Goal: Find specific page/section: Find specific page/section

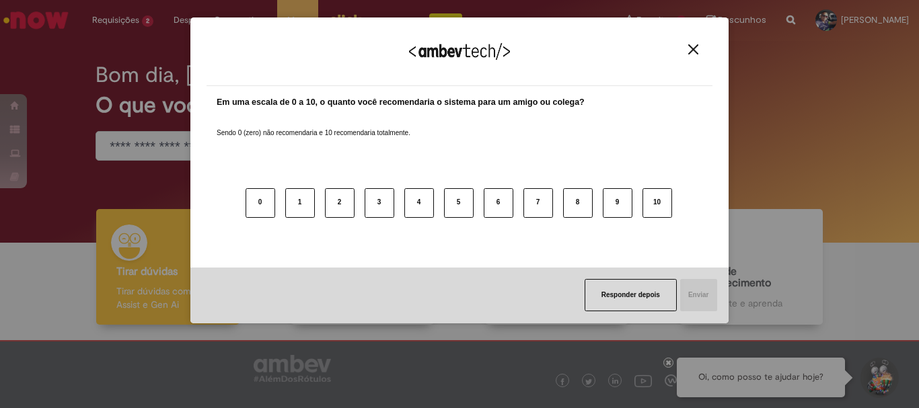
click at [688, 48] on img "Close" at bounding box center [693, 49] width 10 height 10
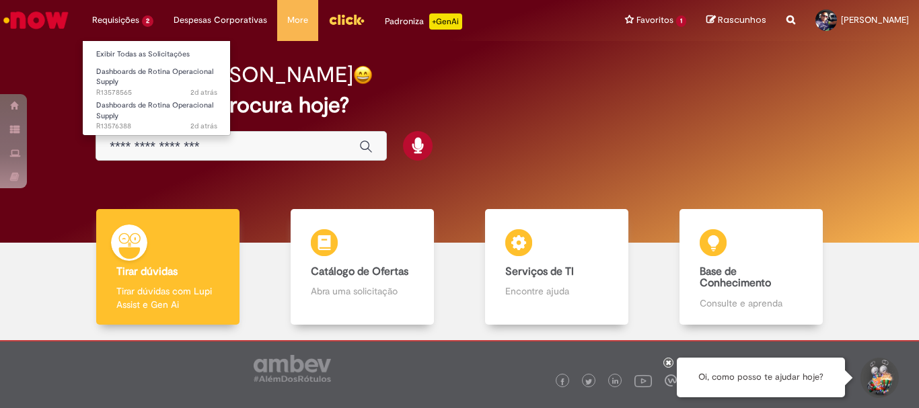
click at [135, 18] on li "Requisições 2 Exibir Todas as Solicitações Dashboards de Rotina Operacional Sup…" at bounding box center [122, 20] width 81 height 40
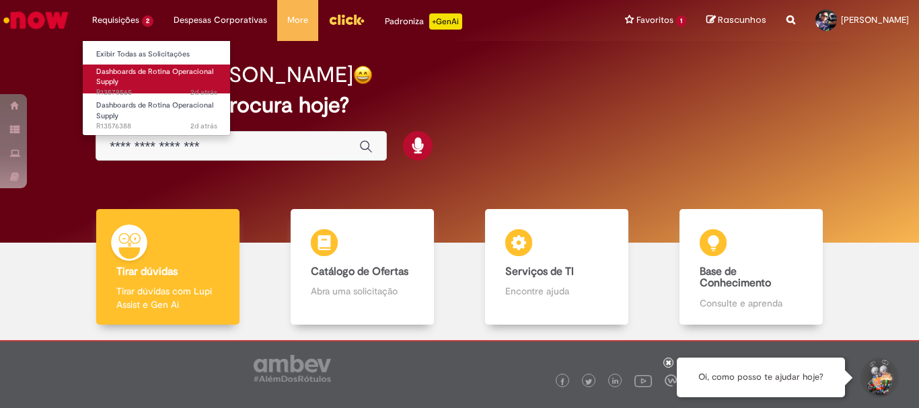
click at [121, 73] on span "Dashboards de Rotina Operacional Supply" at bounding box center [154, 77] width 117 height 21
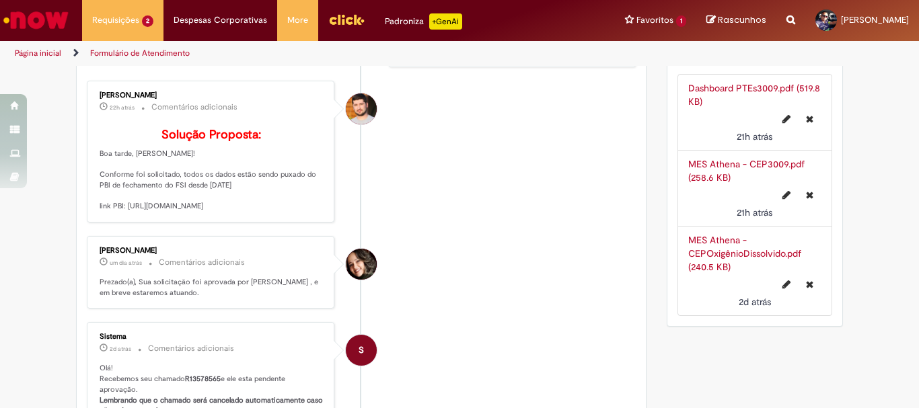
scroll to position [740, 0]
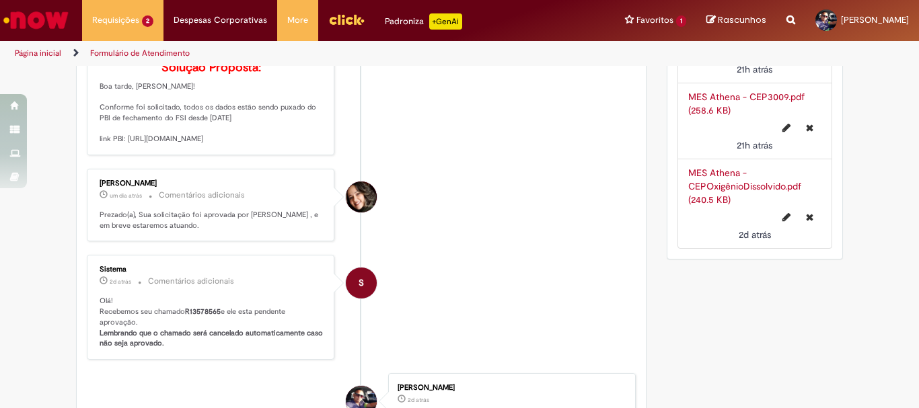
click at [131, 145] on p "Solução Proposta: Boa tarde, [PERSON_NAME]! Conforme foi solicitado, todos os d…" at bounding box center [212, 102] width 224 height 83
drag, startPoint x: 96, startPoint y: 178, endPoint x: 96, endPoint y: 188, distance: 9.4
click at [100, 145] on p "Solução Proposta: Boa tarde, [PERSON_NAME]! Conforme foi solicitado, todos os d…" at bounding box center [212, 102] width 224 height 83
click at [433, 155] on li "[PERSON_NAME] 22h atrás 22 horas atrás Comentários adicionais Solução Proposta:…" at bounding box center [361, 84] width 549 height 142
drag, startPoint x: 96, startPoint y: 181, endPoint x: 119, endPoint y: 218, distance: 43.9
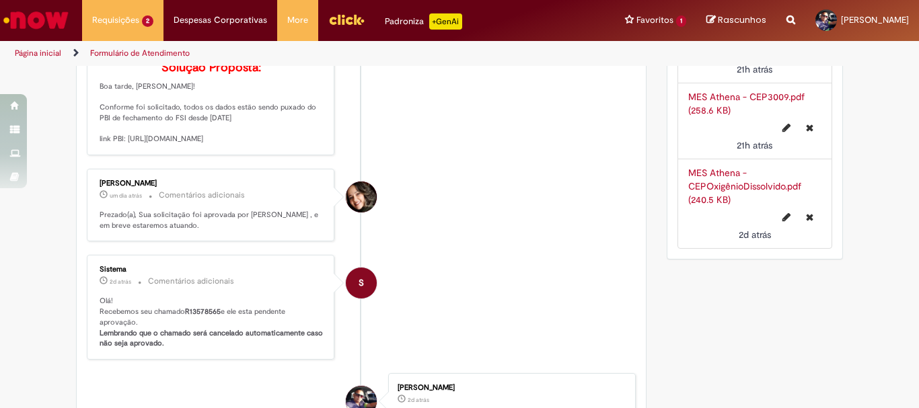
click at [119, 145] on p "Solução Proposta: Boa tarde, [PERSON_NAME]! Conforme foi solicitado, todos os d…" at bounding box center [212, 102] width 224 height 83
click at [106, 145] on p "Solução Proposta: Boa tarde, [PERSON_NAME]! Conforme foi solicitado, todos os d…" at bounding box center [212, 102] width 224 height 83
drag, startPoint x: 93, startPoint y: 177, endPoint x: 227, endPoint y: 217, distance: 139.6
click at [227, 151] on div "[PERSON_NAME] 22h atrás 22 horas atrás Comentários adicionais Solução Proposta:…" at bounding box center [211, 84] width 240 height 134
copy p "link PBI: [URL][DOMAIN_NAME]"
